Goal: Find contact information: Find contact information

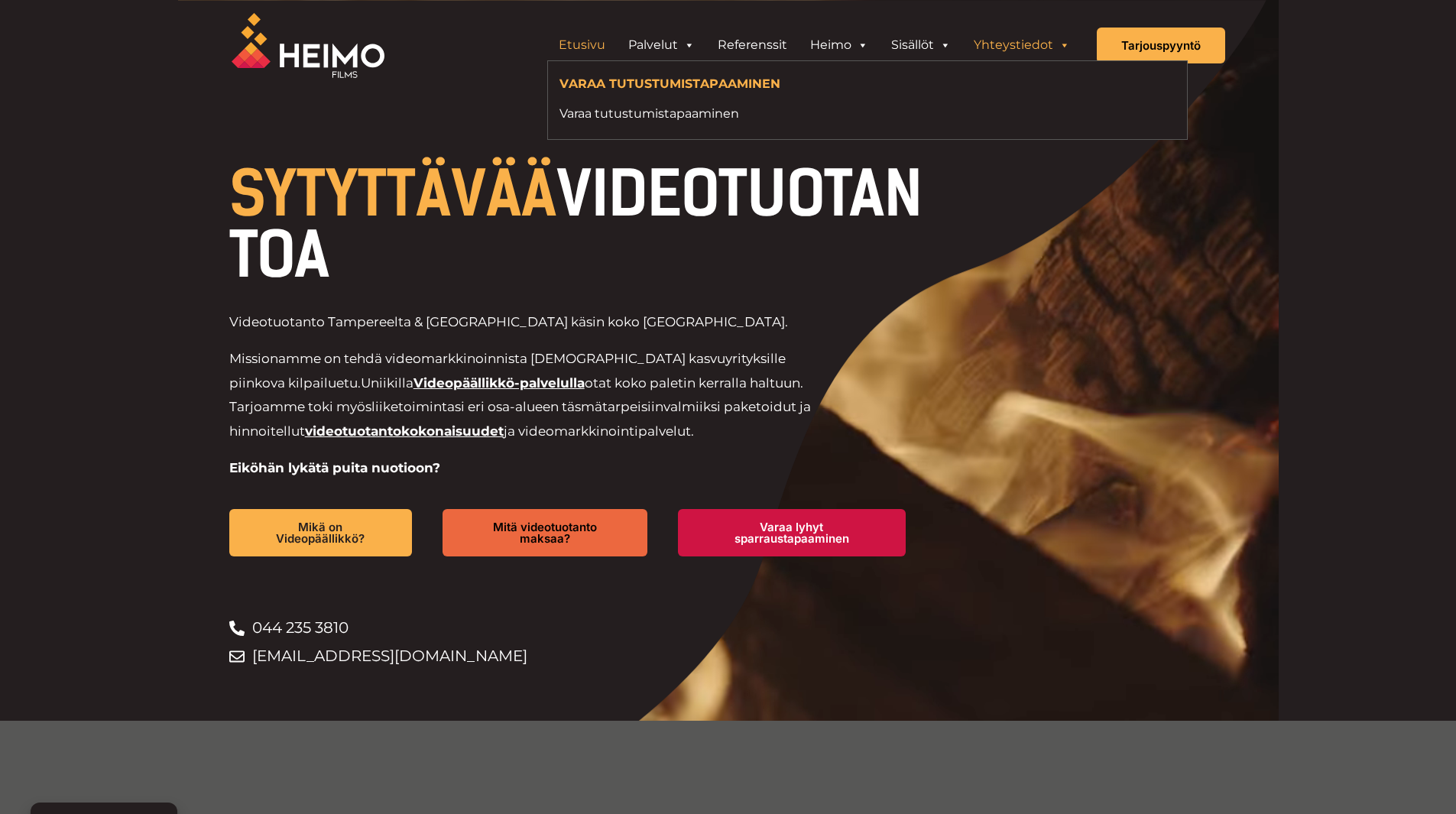
click at [1003, 43] on link "Yhteystiedot" at bounding box center [1022, 45] width 119 height 31
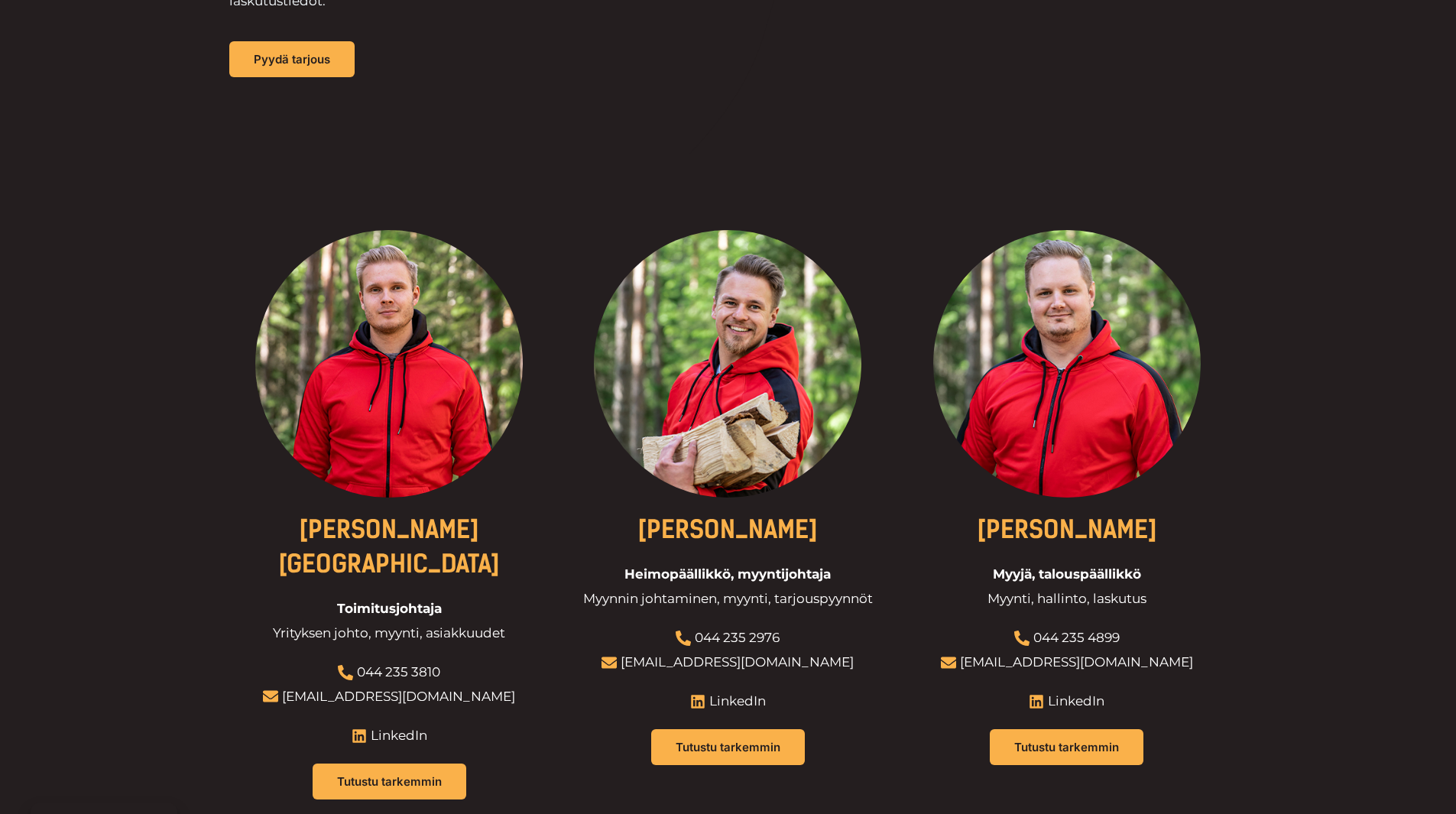
scroll to position [382, 0]
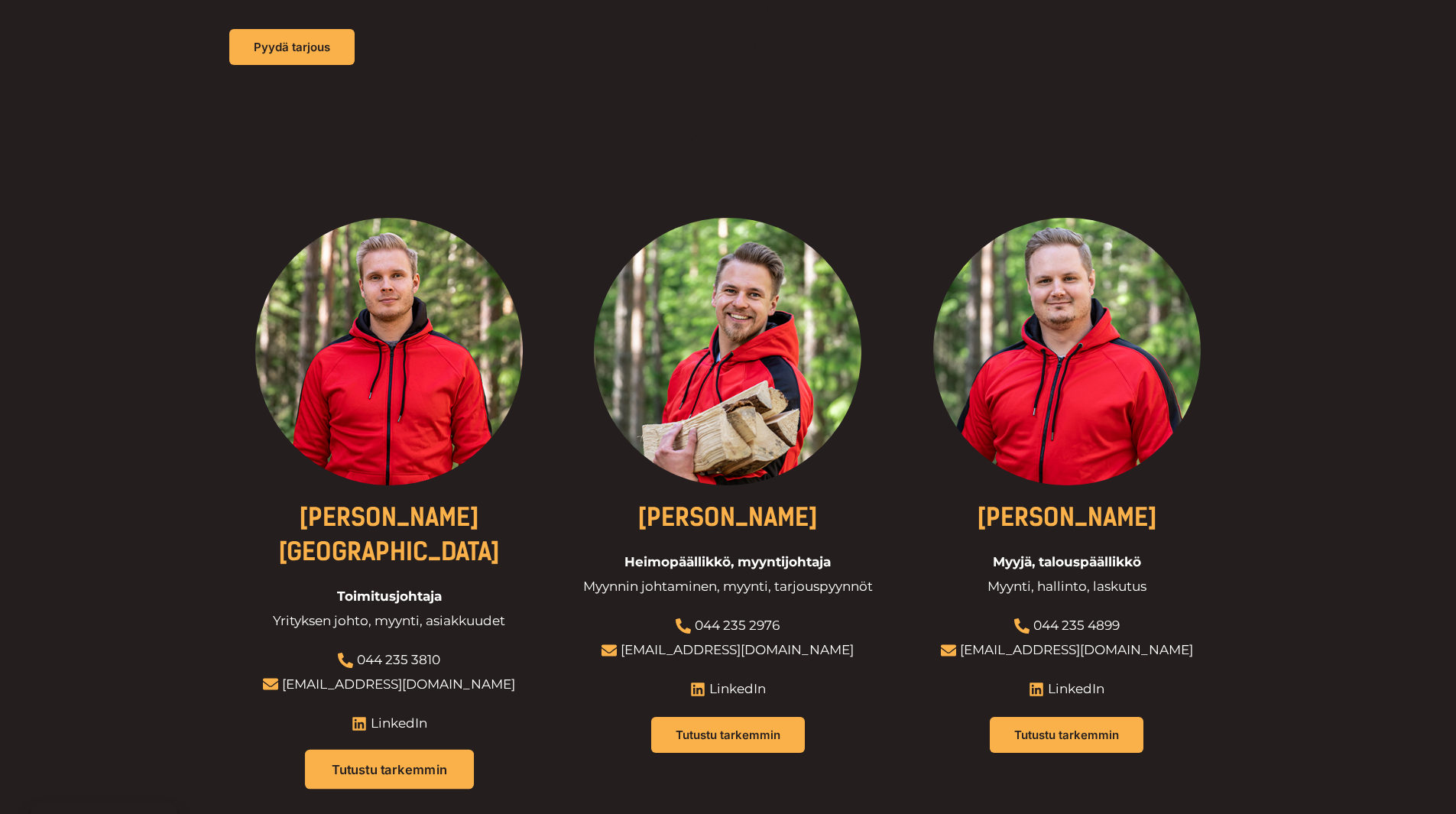
click at [366, 762] on span "Tutustu tarkemmin" at bounding box center [388, 768] width 115 height 13
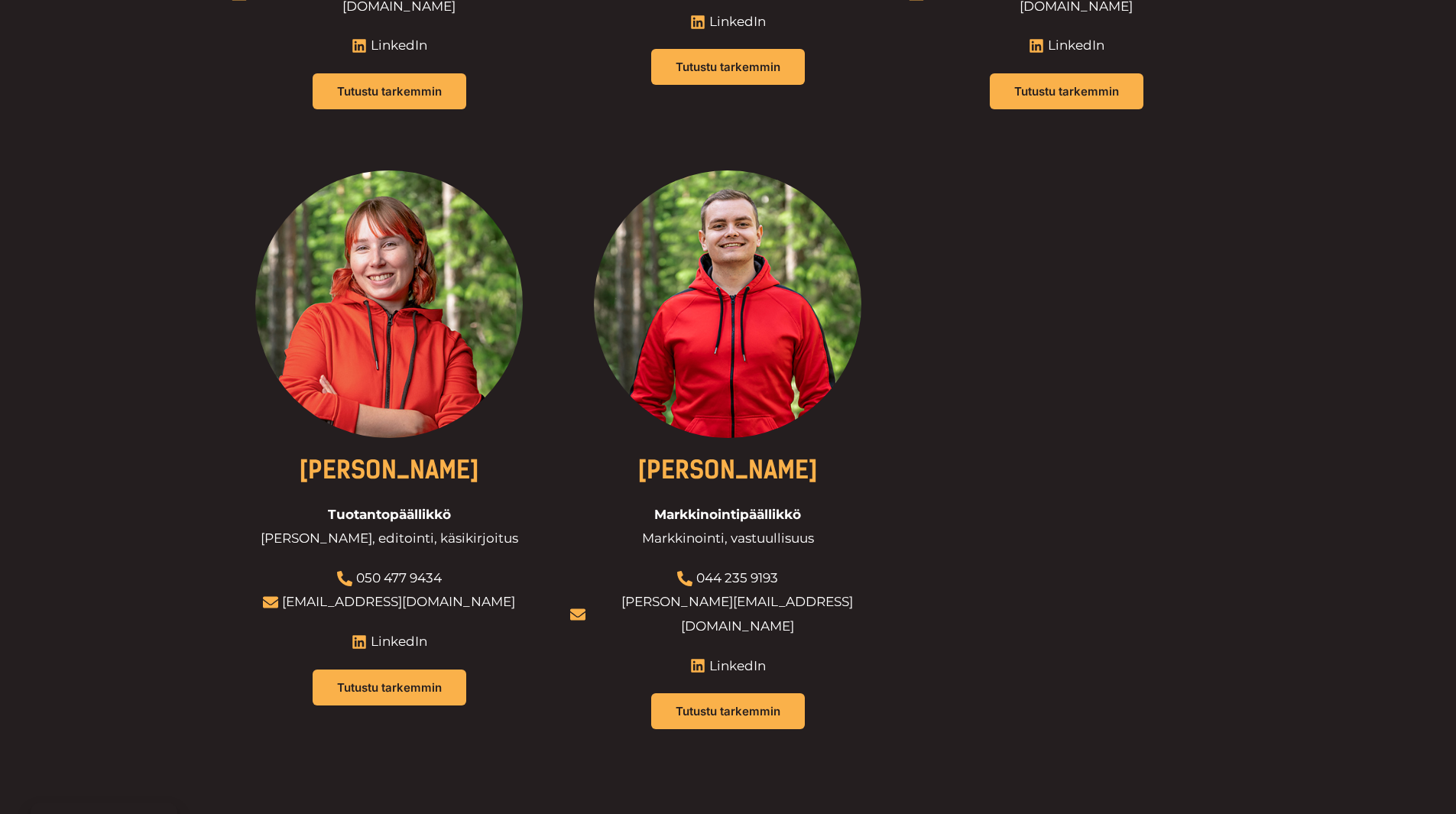
scroll to position [1681, 0]
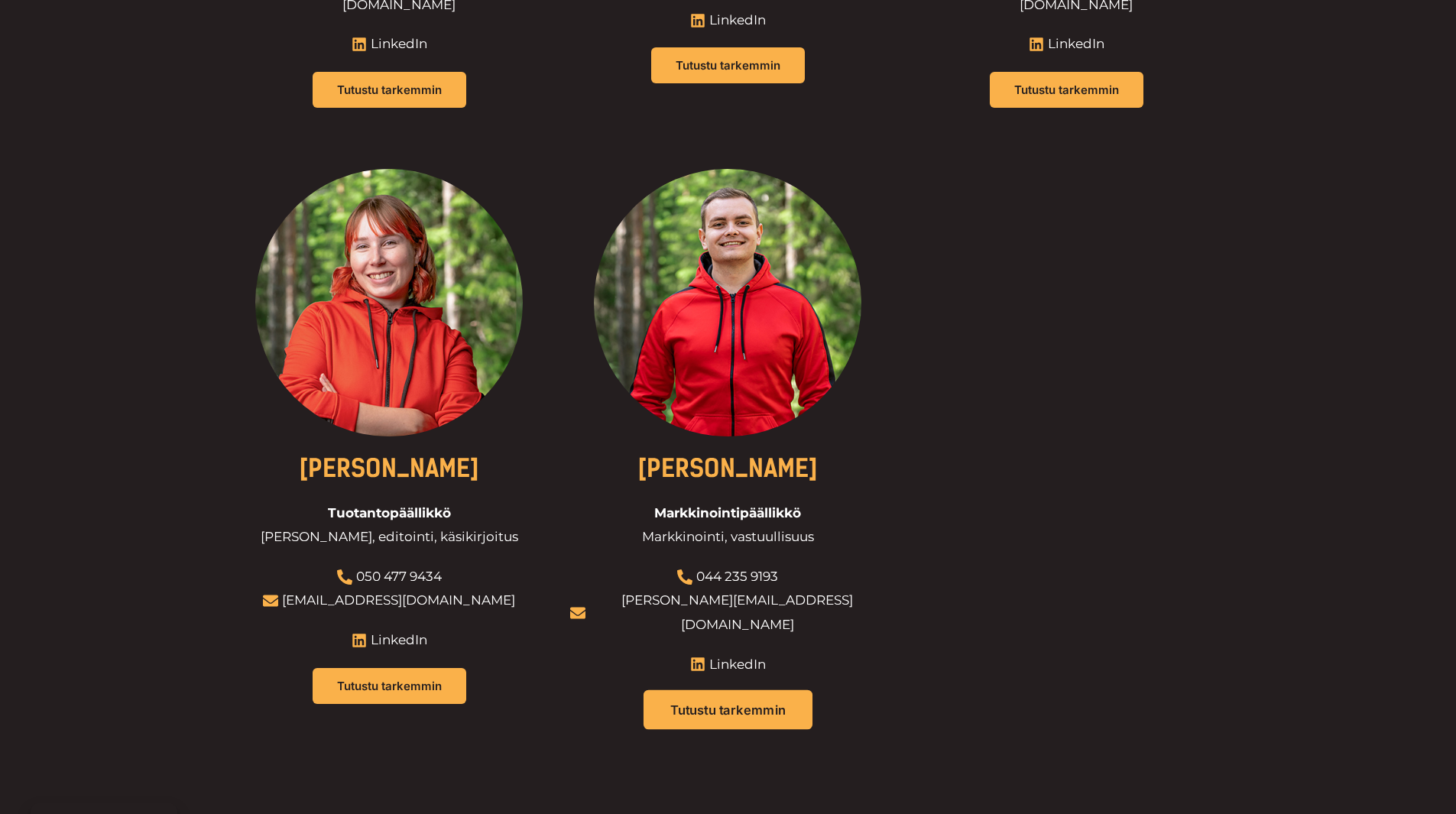
click at [744, 690] on link "Tutustu tarkemmin" at bounding box center [728, 709] width 169 height 40
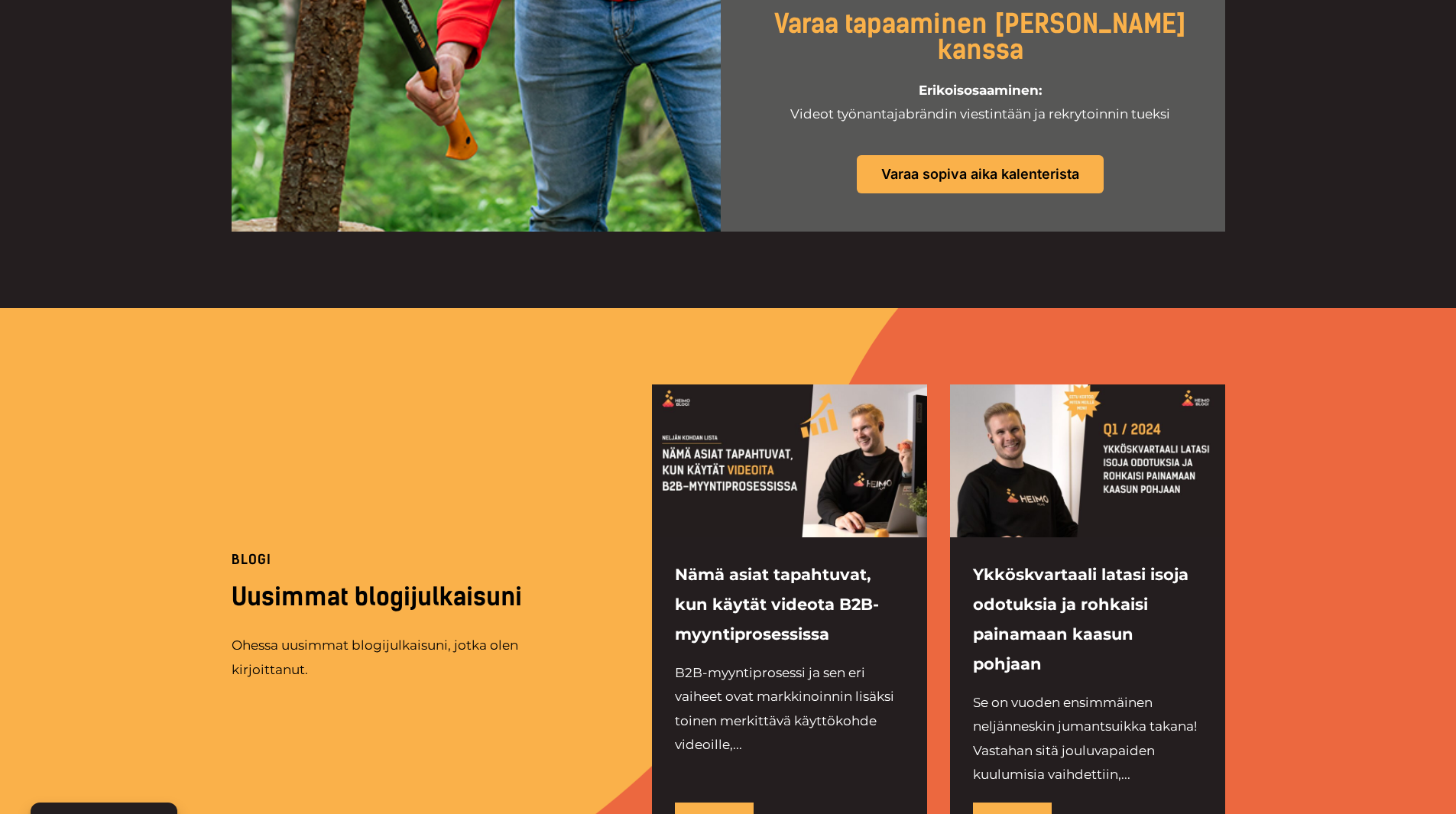
scroll to position [663, 0]
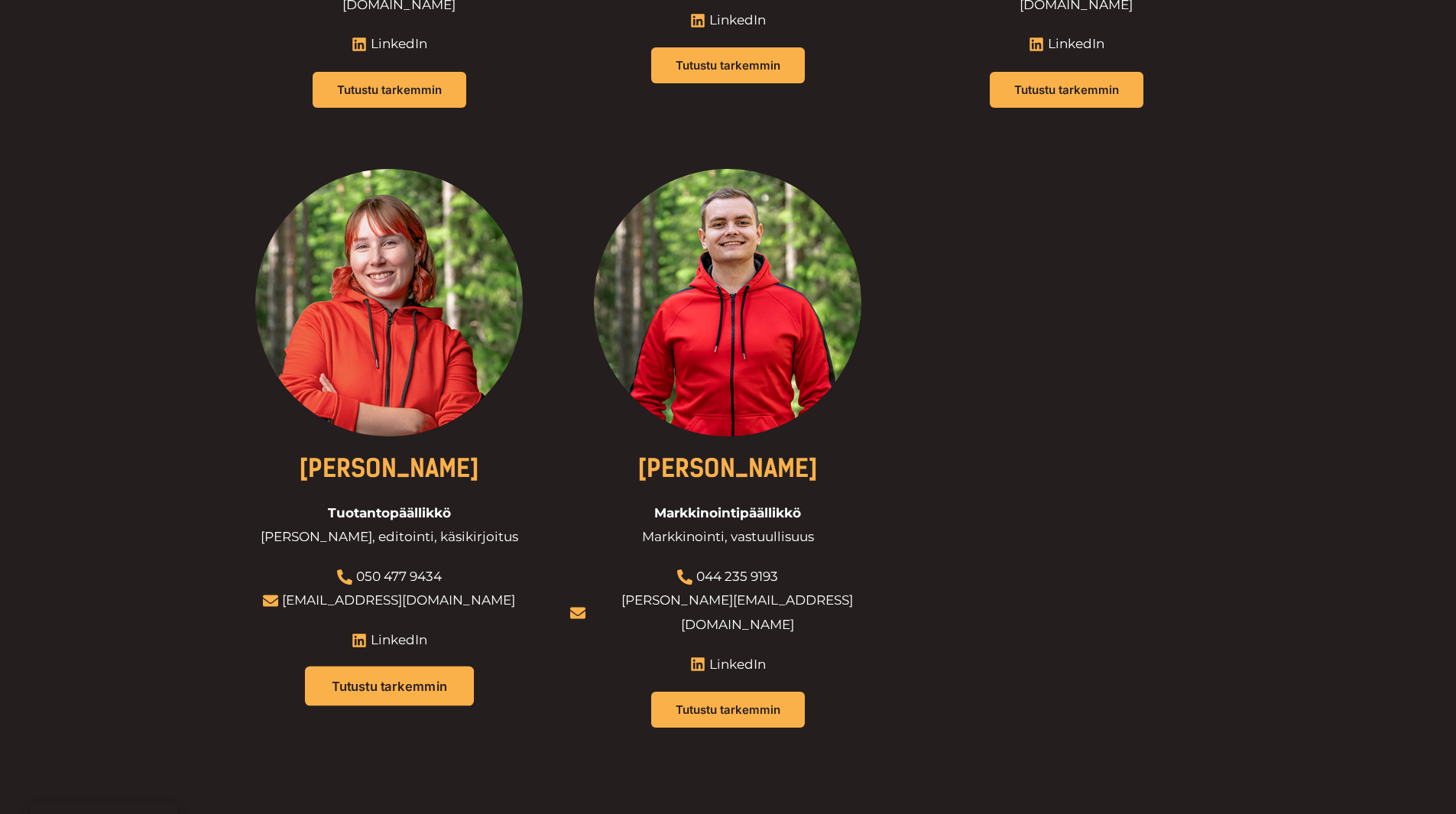
click at [414, 679] on span "Tutustu tarkemmin" at bounding box center [388, 685] width 115 height 13
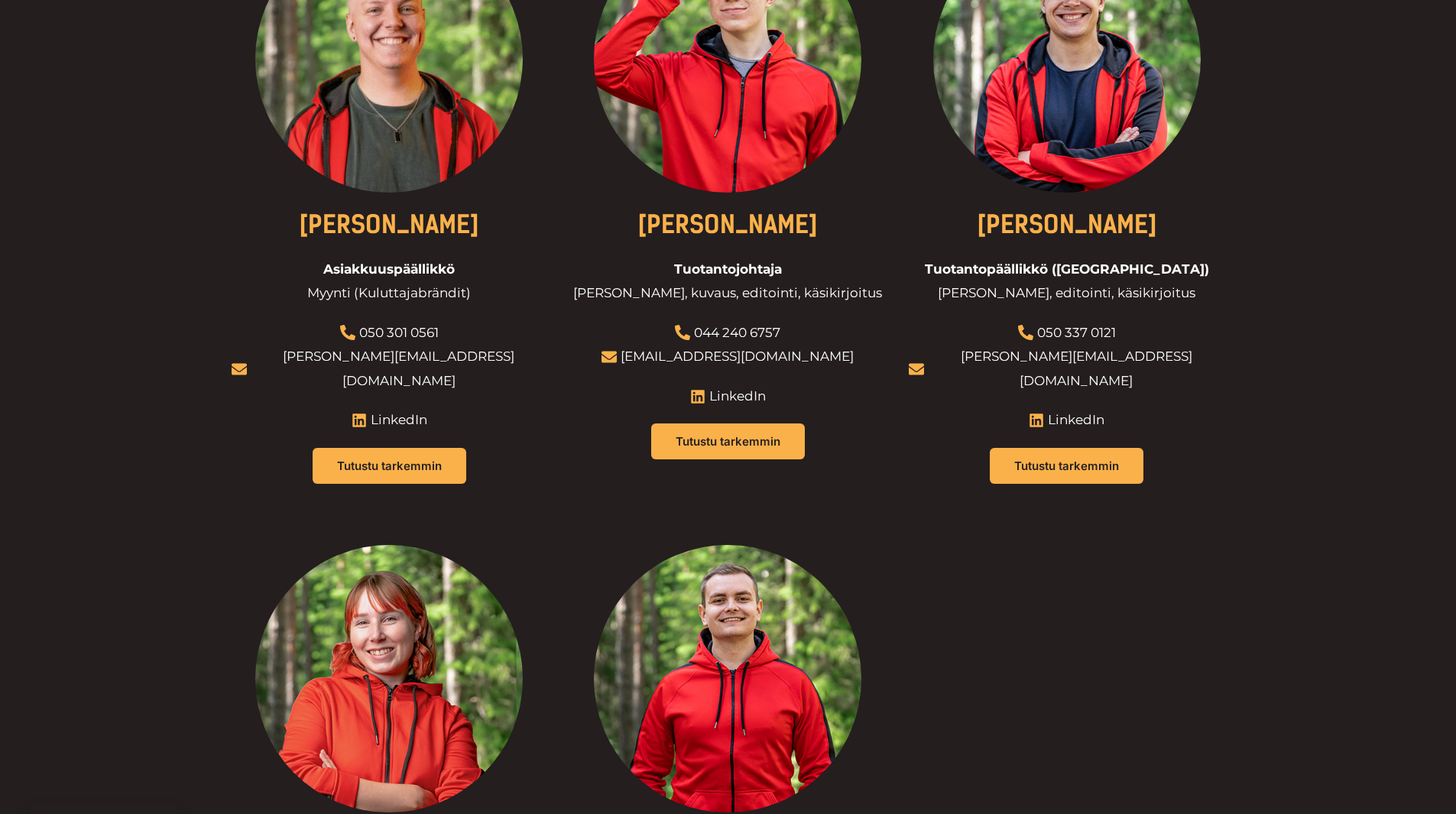
scroll to position [1223, 0]
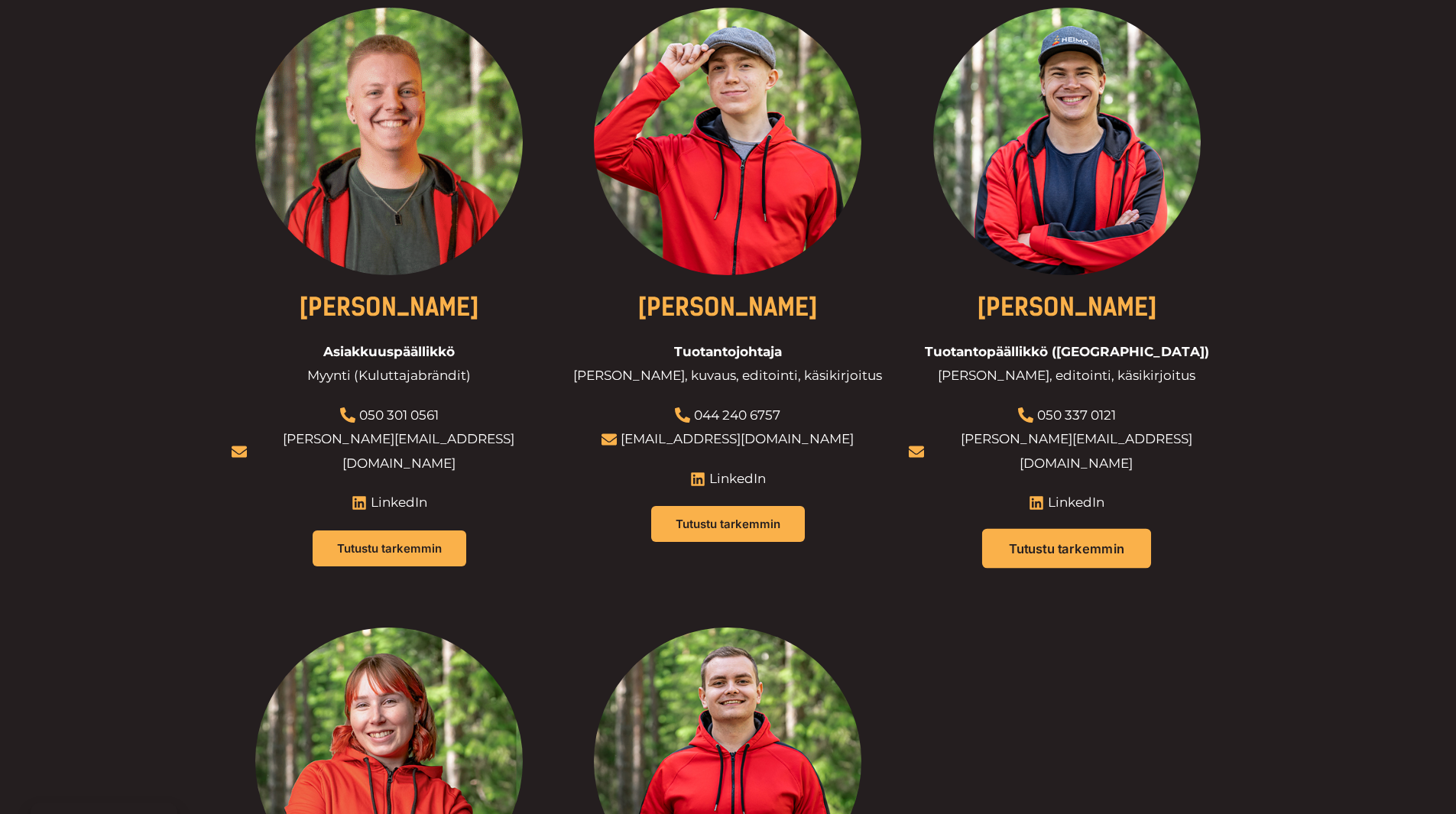
click at [1036, 529] on link "Tutustu tarkemmin" at bounding box center [1067, 548] width 169 height 40
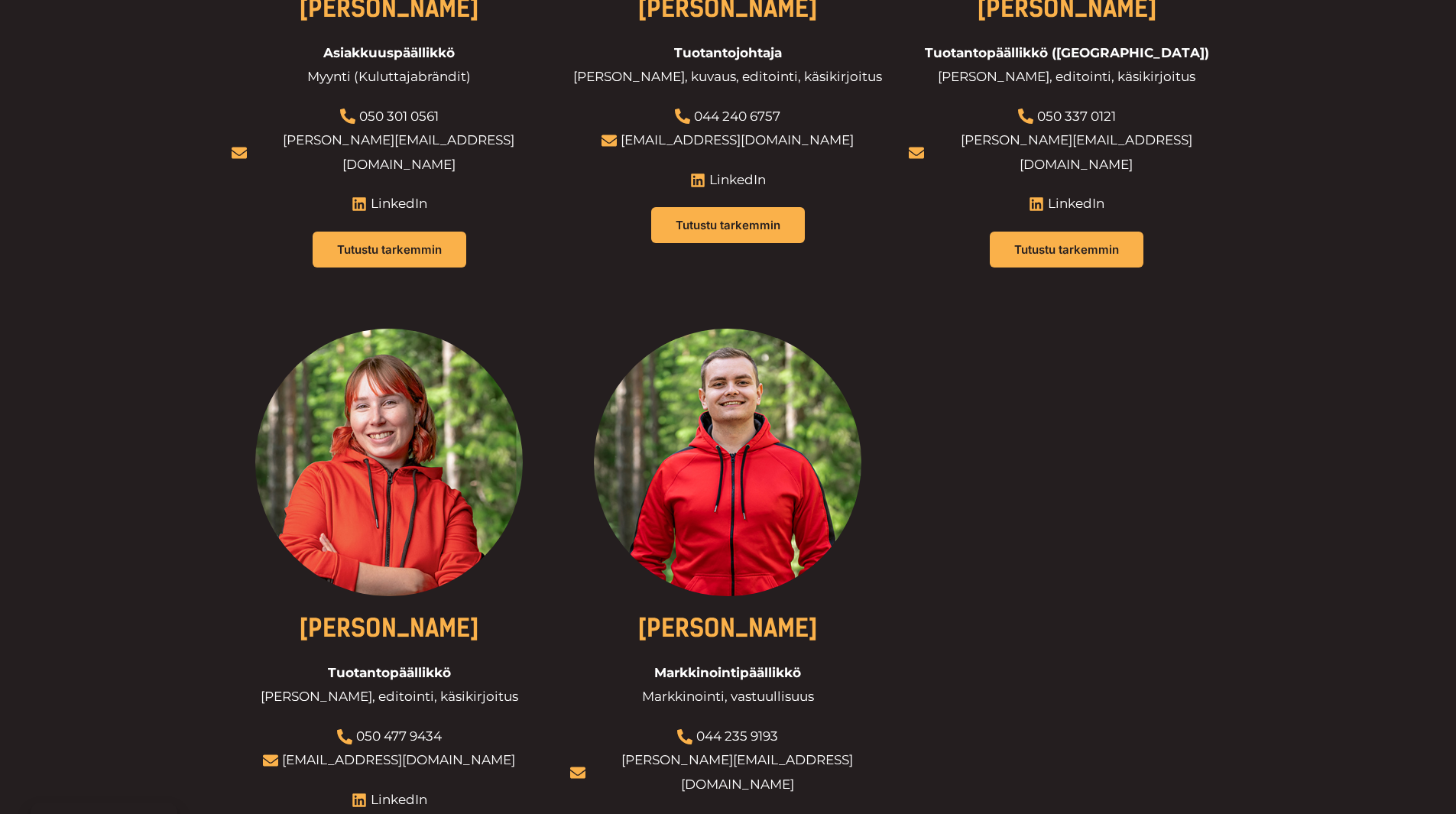
scroll to position [1528, 0]
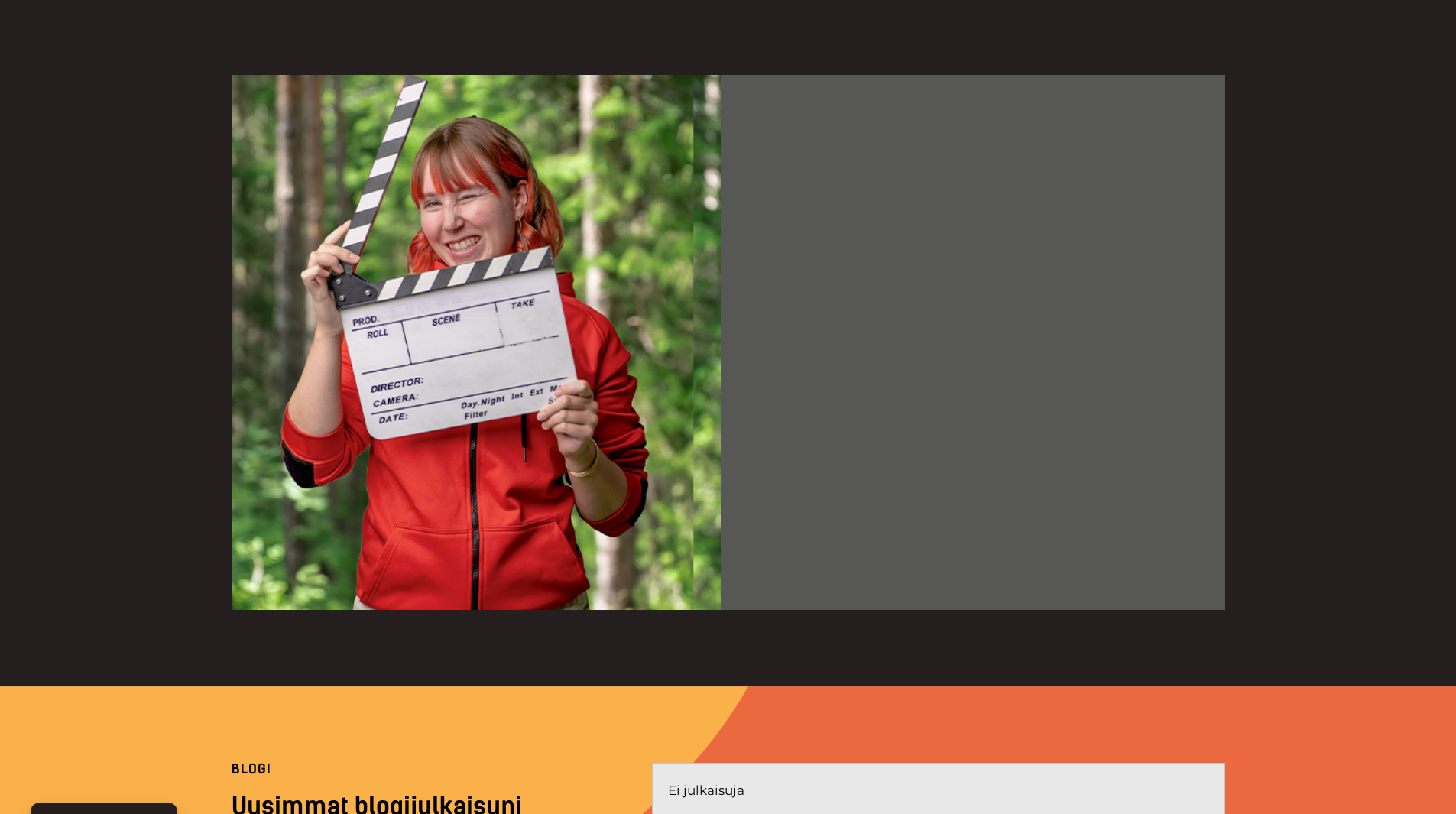
scroll to position [306, 0]
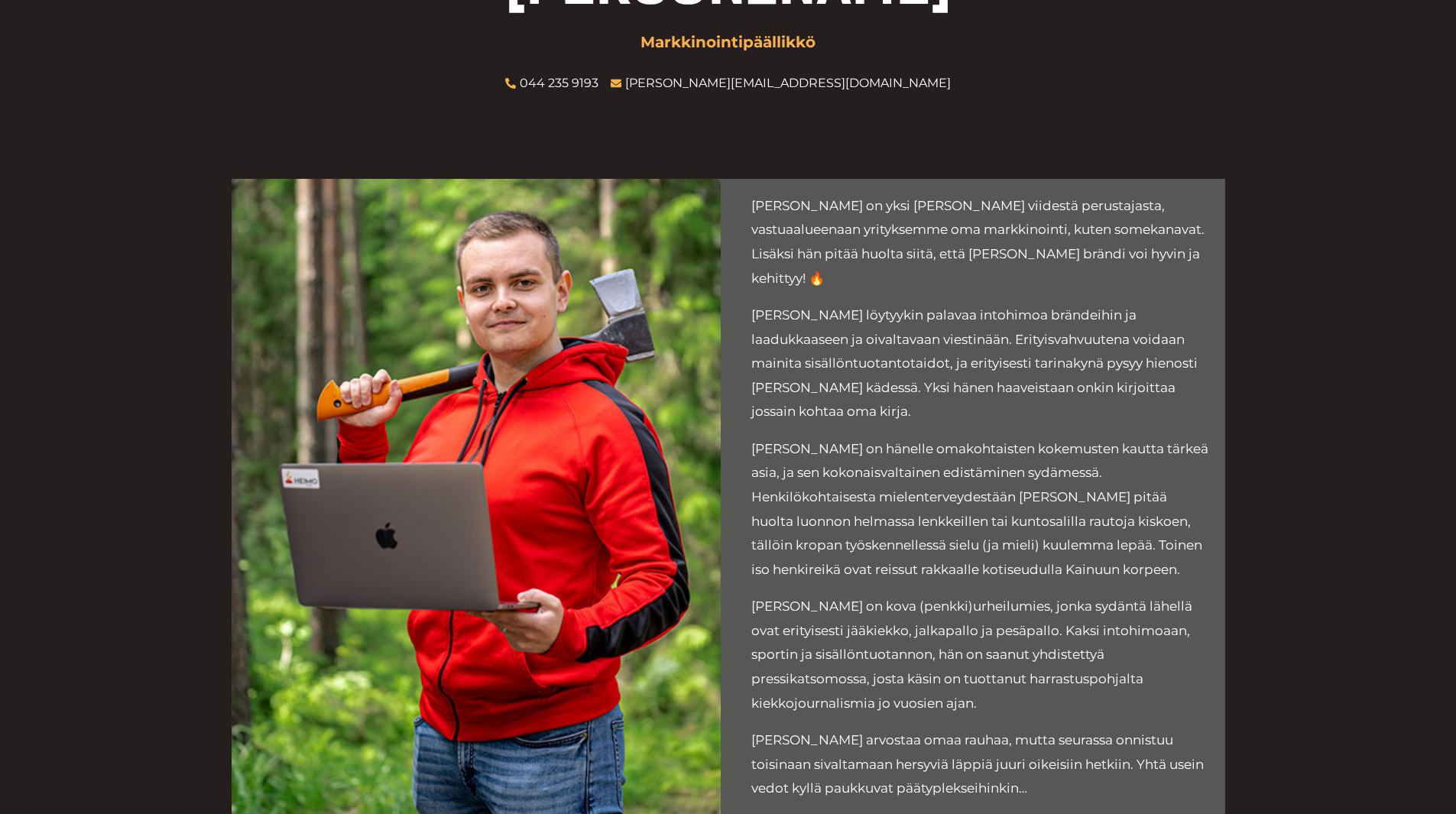
scroll to position [229, 0]
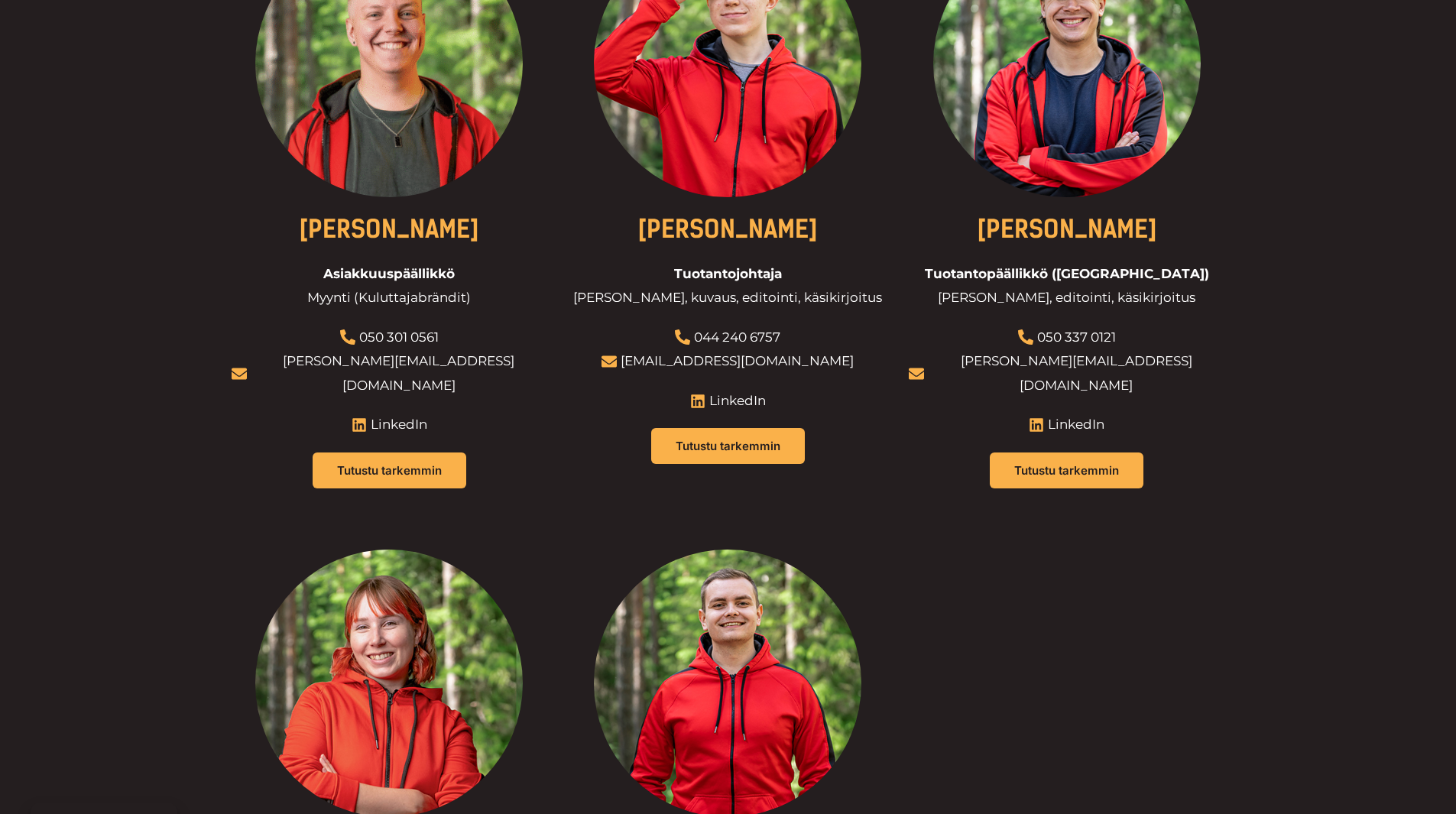
scroll to position [1298, 0]
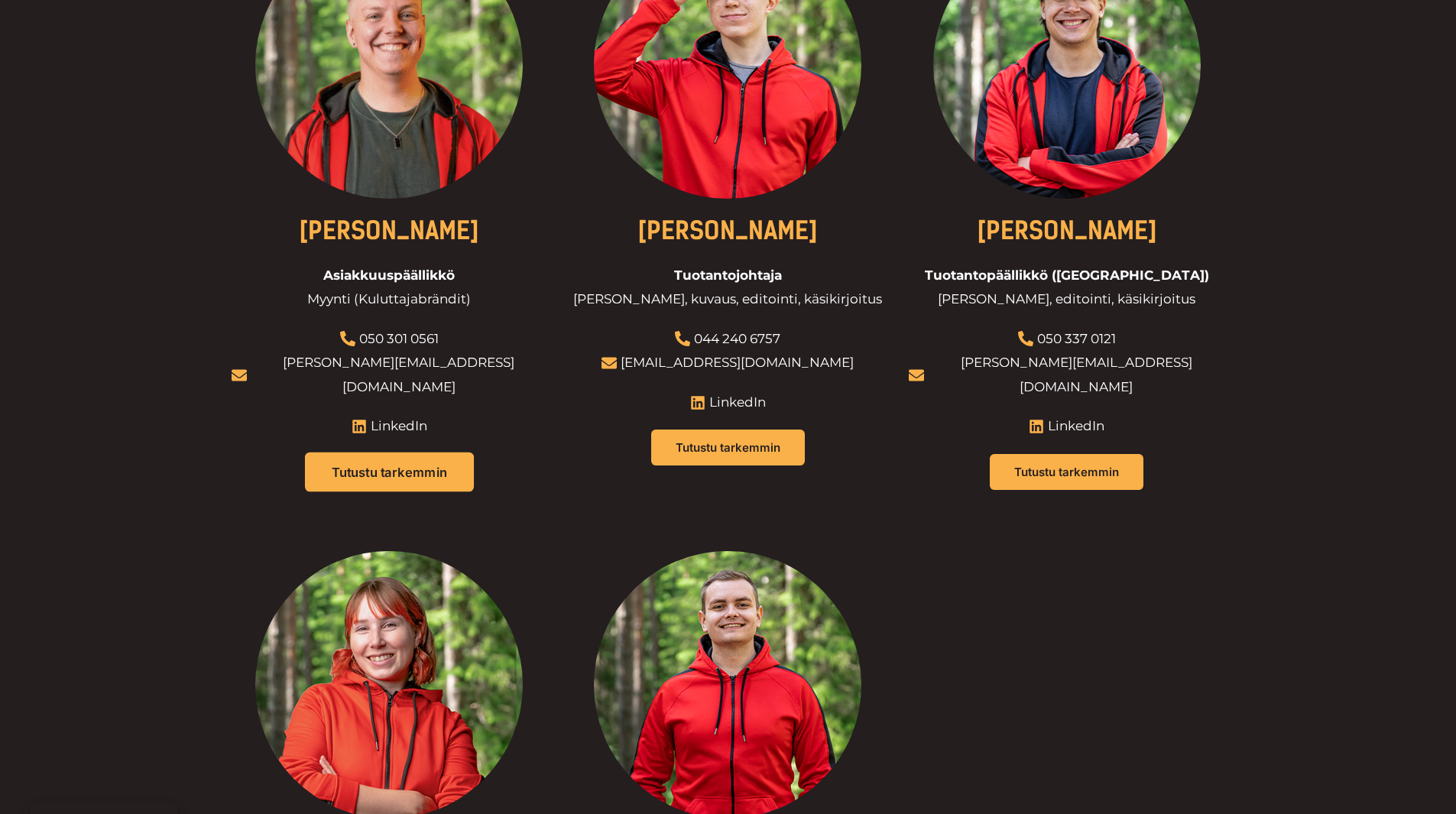
click at [410, 465] on span "Tutustu tarkemmin" at bounding box center [388, 471] width 115 height 13
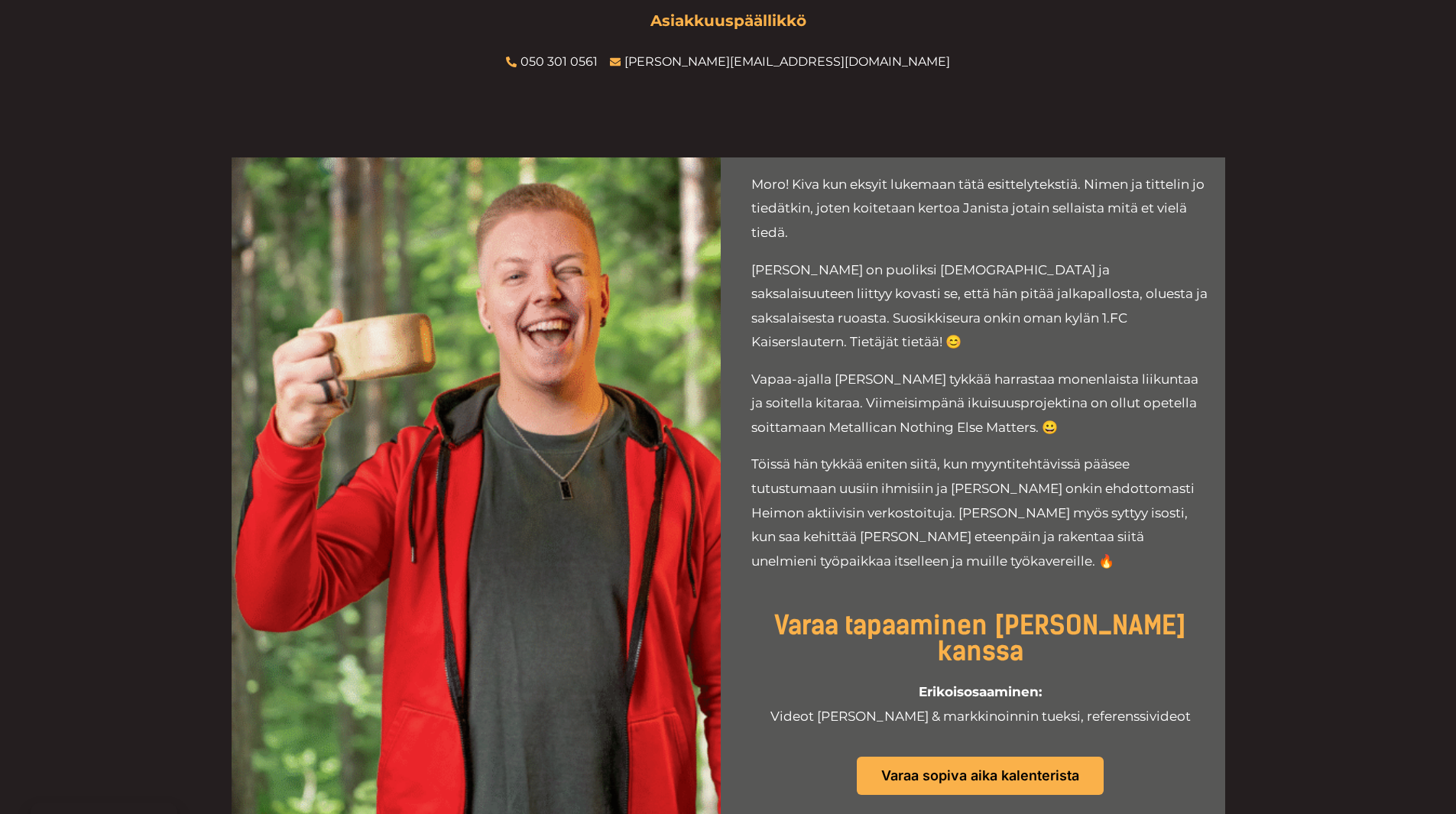
scroll to position [229, 0]
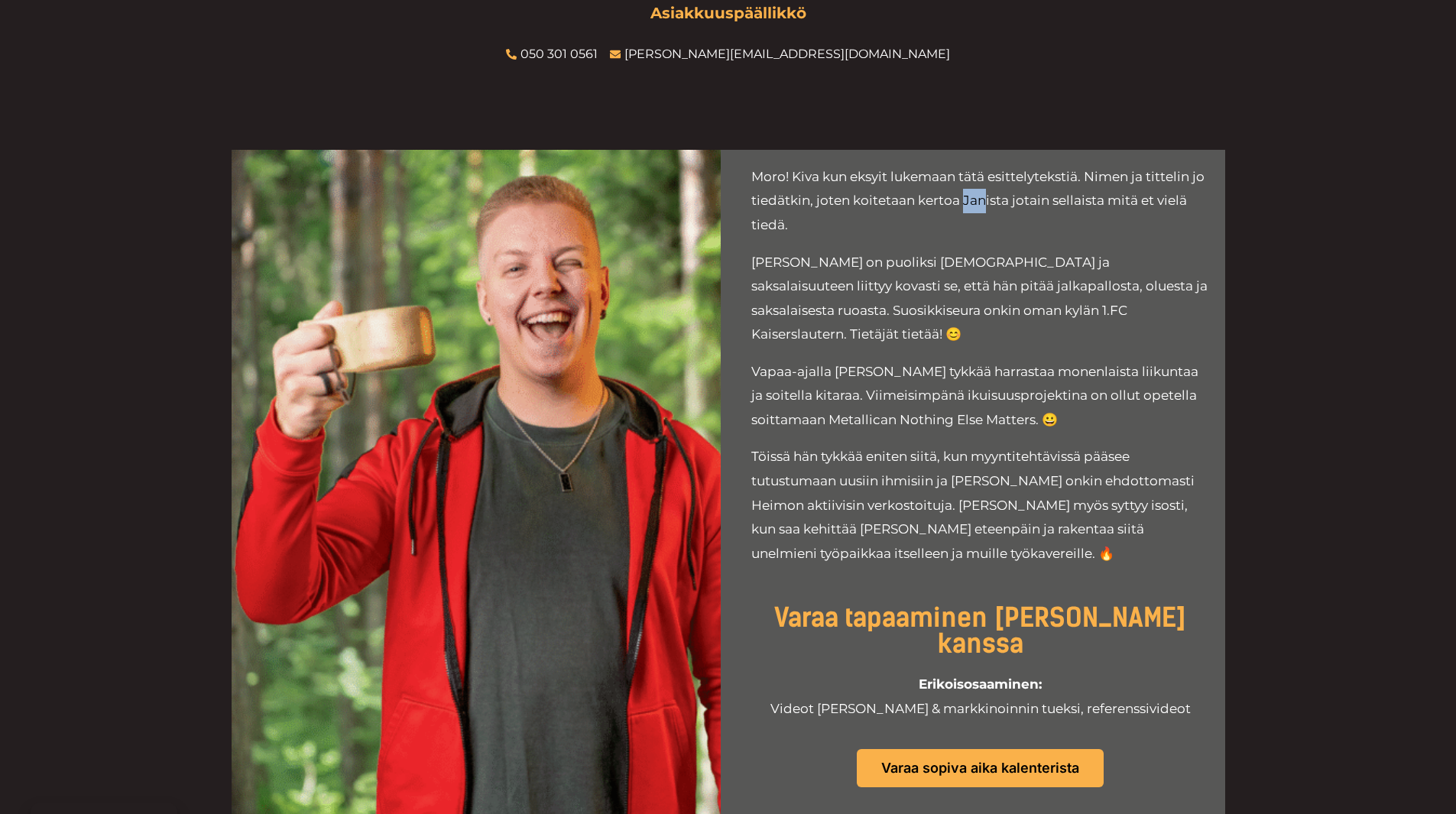
drag, startPoint x: 960, startPoint y: 199, endPoint x: 982, endPoint y: 204, distance: 22.6
click at [982, 204] on p "Moro! Kiva kun eksyit lukemaan tätä esittelytekstiä. Nimen ja tittelin jo tiedä…" at bounding box center [981, 201] width 458 height 72
click at [990, 444] on p "Töissä hän tykkää eniten siitä, kun myyntitehtävissä pääsee tutustumaan uusiin …" at bounding box center [981, 505] width 458 height 121
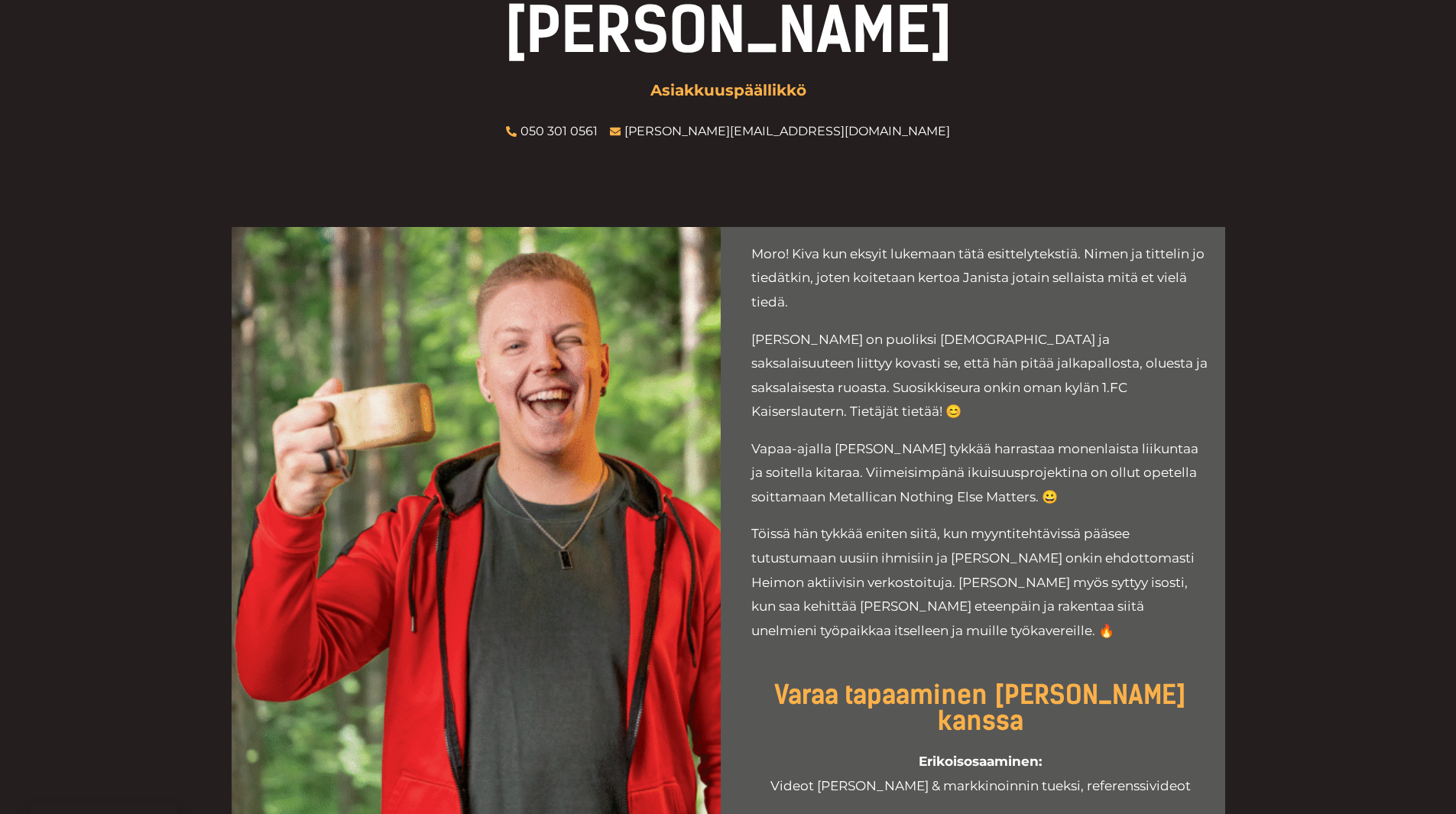
scroll to position [152, 0]
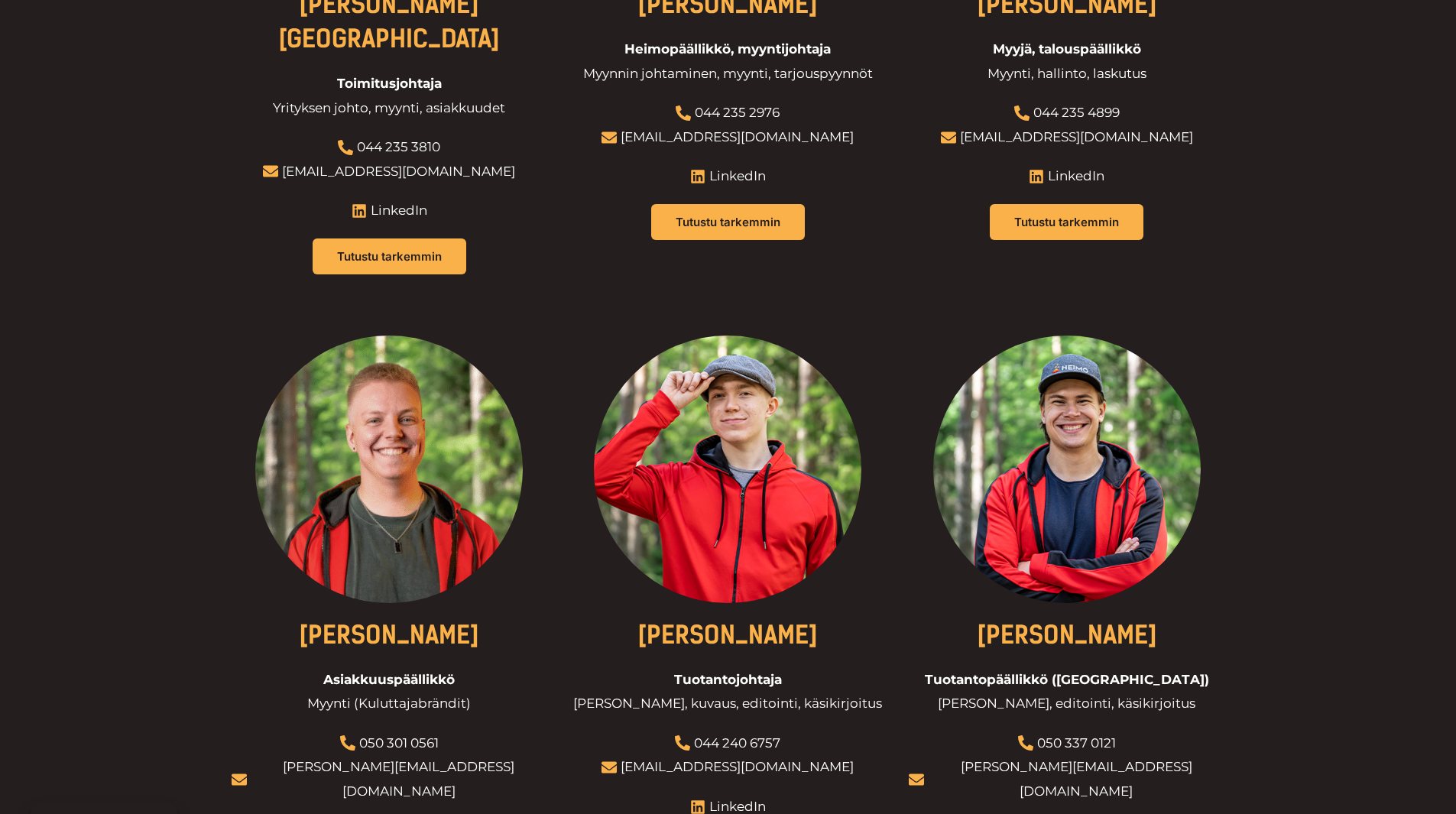
scroll to position [764, 0]
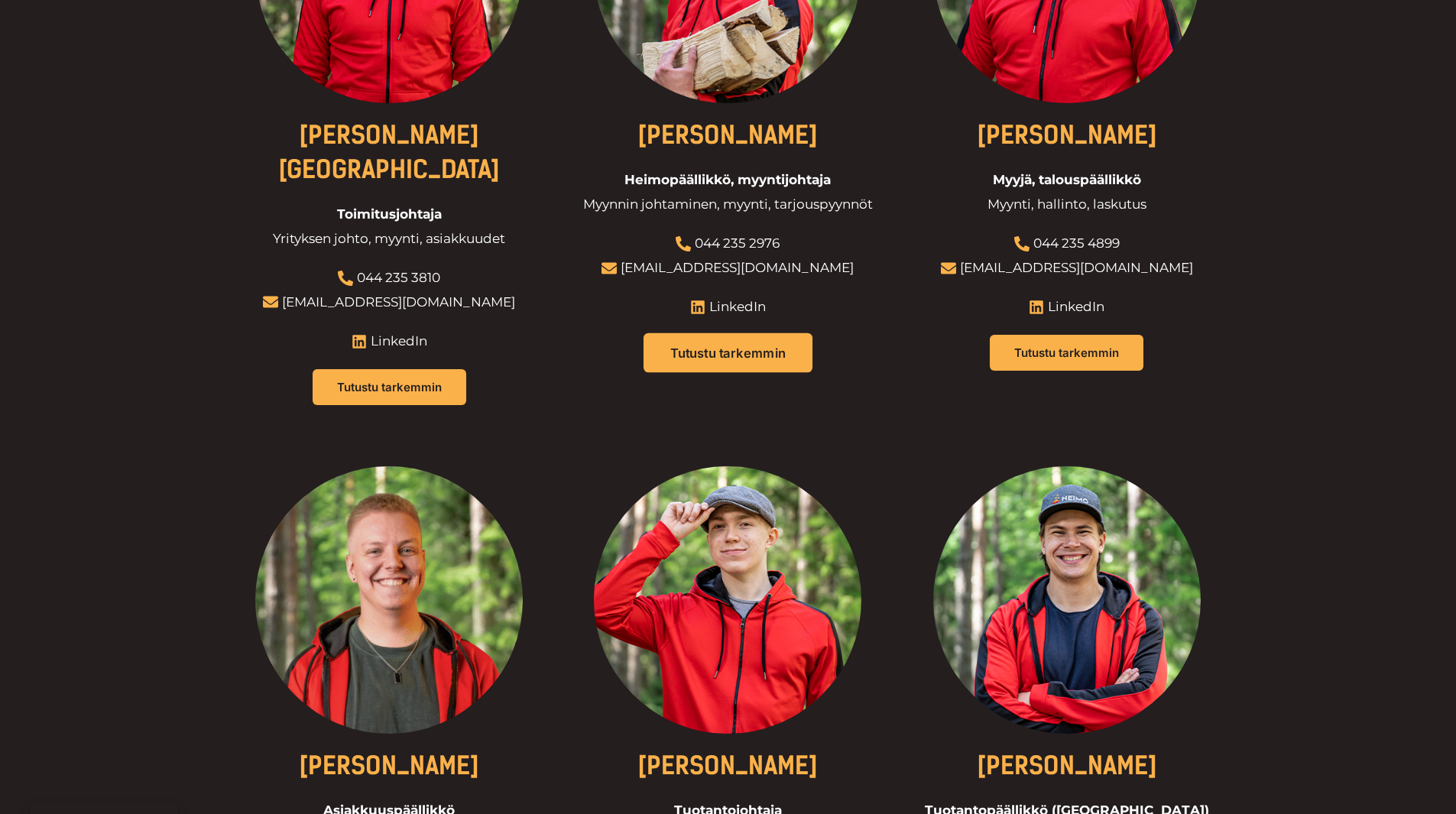
click at [743, 346] on span "Tutustu tarkemmin" at bounding box center [728, 352] width 115 height 13
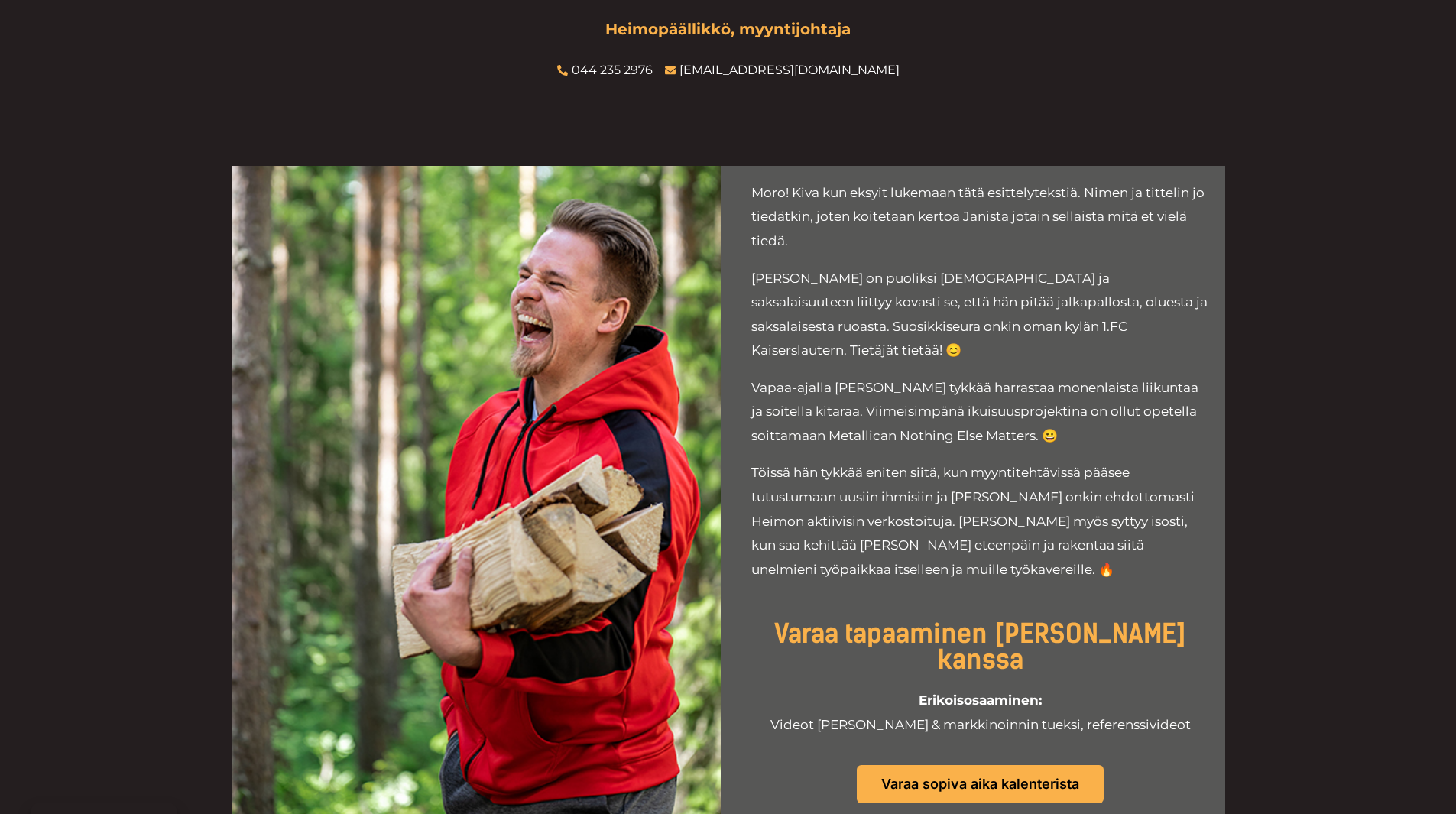
scroll to position [229, 0]
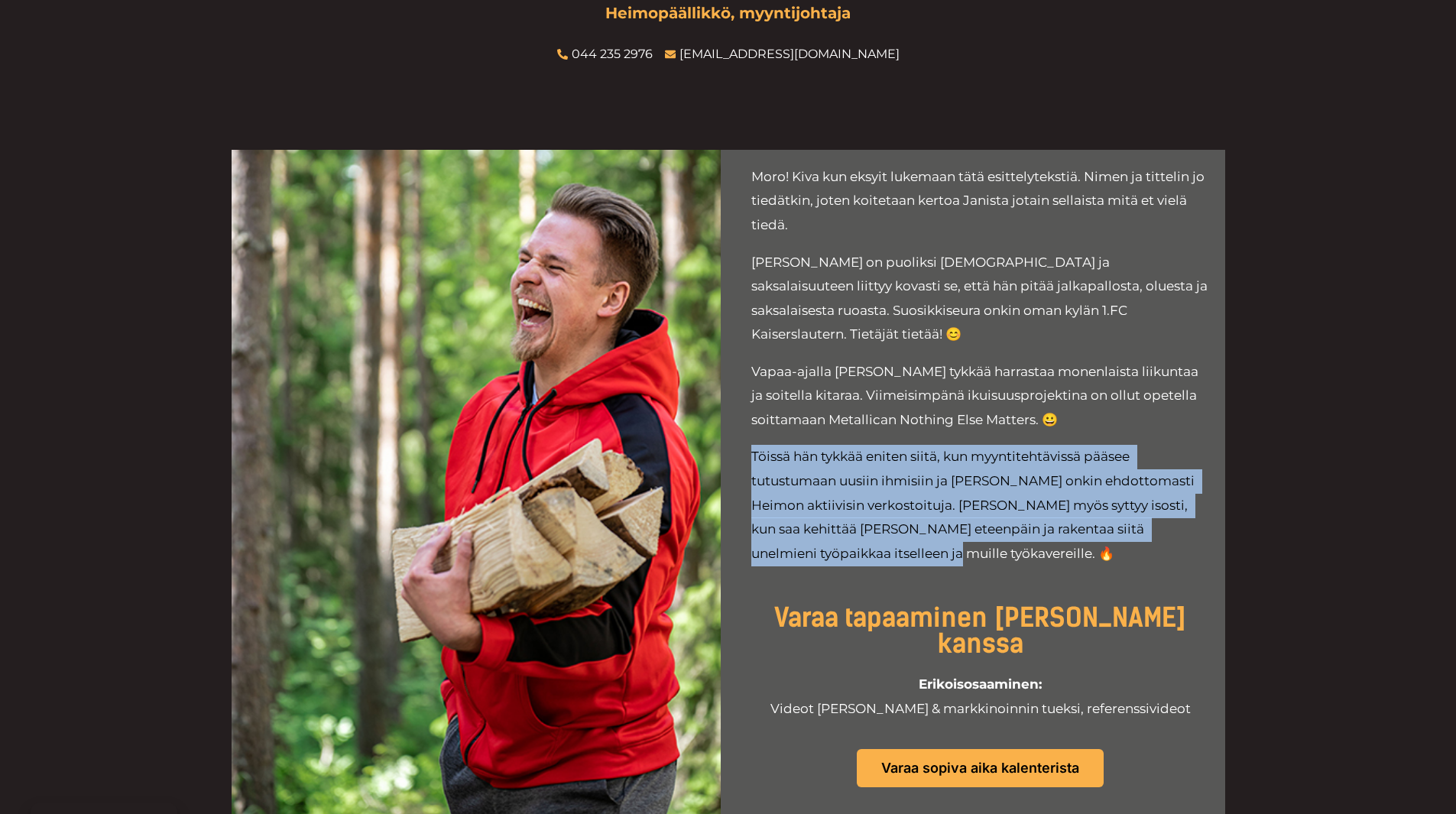
drag, startPoint x: 929, startPoint y: 536, endPoint x: 735, endPoint y: 427, distance: 222.5
click at [736, 427] on div "Moro! Kiva kun eksyit lukemaan tätä esittelytekstiä. Nimen ja tittelin jo tiedä…" at bounding box center [981, 488] width 489 height 676
click at [820, 521] on p "Töissä hän tykkää eniten siitä, kun myyntitehtävissä pääsee tutustumaan uusiin …" at bounding box center [981, 505] width 458 height 121
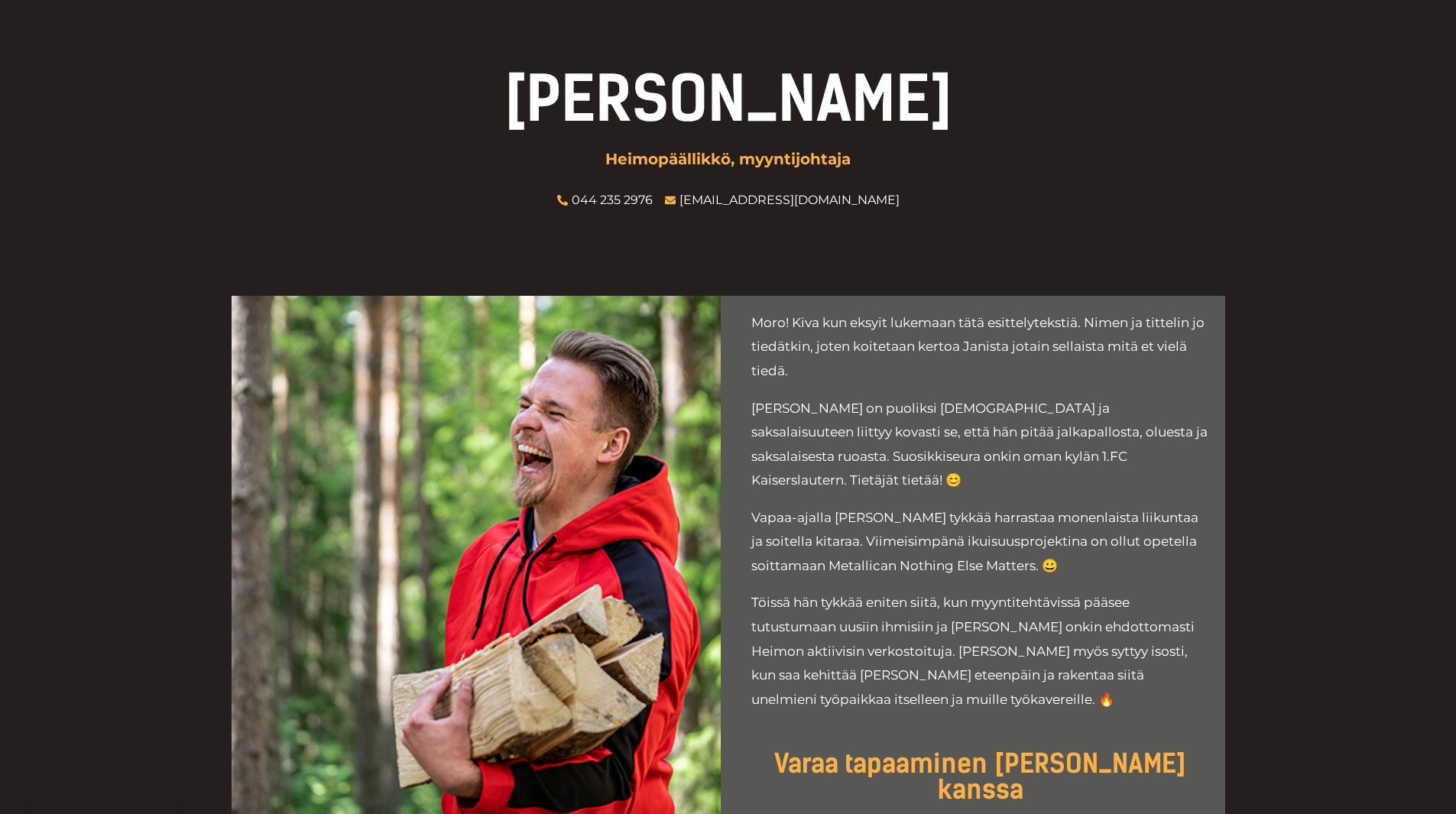
scroll to position [0, 0]
